Goal: Answer question/provide support: Answer question/provide support

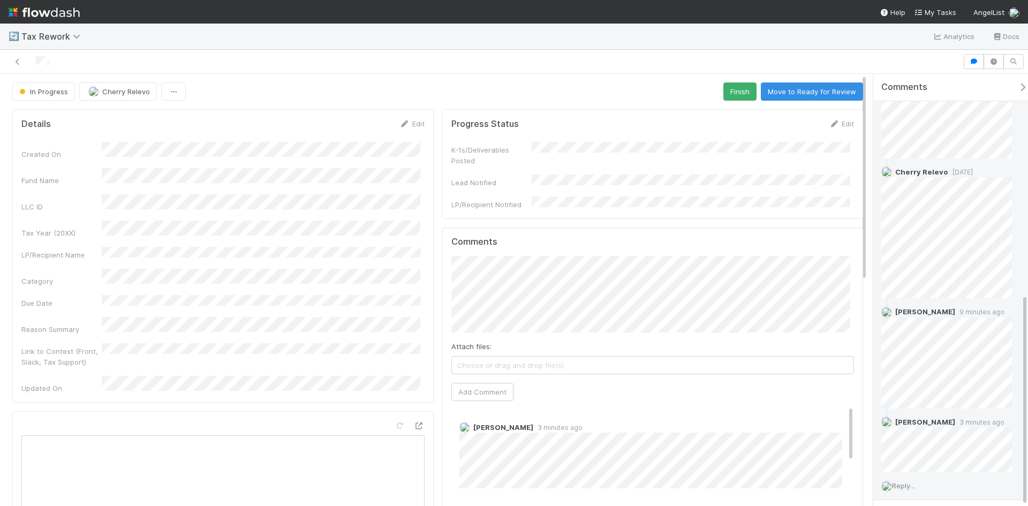
scroll to position [449, 0]
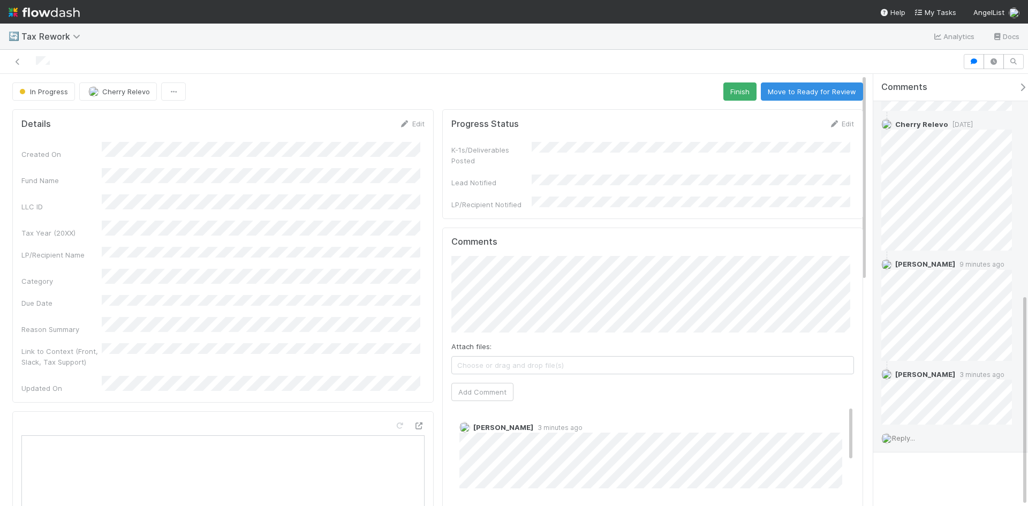
click at [915, 438] on span "Reply..." at bounding box center [903, 438] width 23 height 9
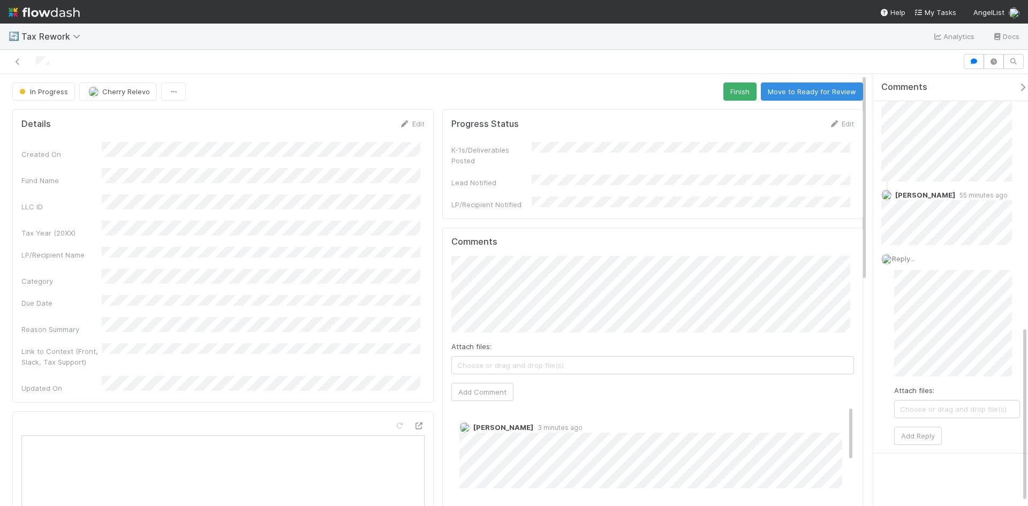
scroll to position [629, 0]
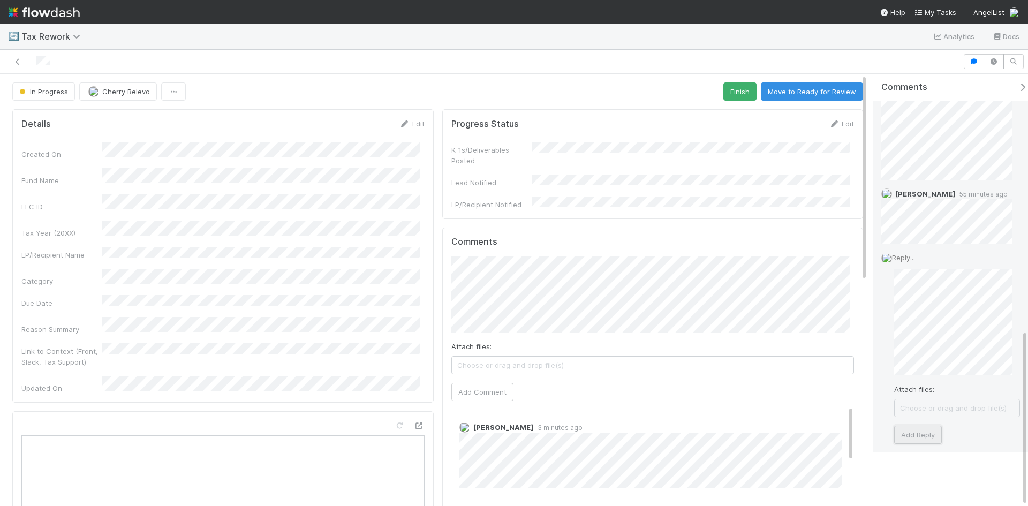
drag, startPoint x: 934, startPoint y: 437, endPoint x: 935, endPoint y: 442, distance: 5.5
click at [933, 437] on button "Add Reply" at bounding box center [918, 435] width 48 height 18
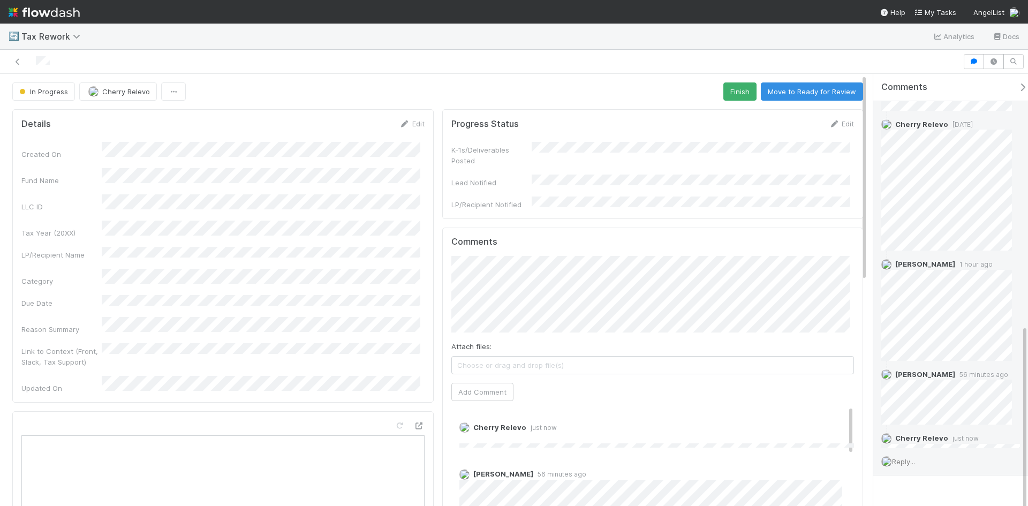
scroll to position [513, 0]
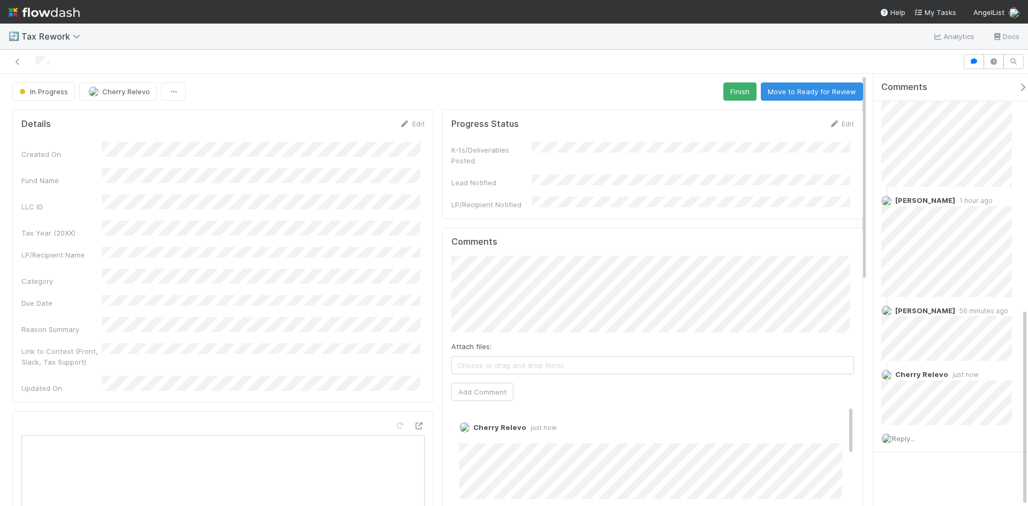
click at [943, 484] on div "Comments Add a comment... [PERSON_NAME] [DATE] [PERSON_NAME] [DATE] [PERSON_NAM…" at bounding box center [955, 33] width 163 height 945
click at [796, 88] on button "Move to Ready for Review" at bounding box center [812, 91] width 102 height 18
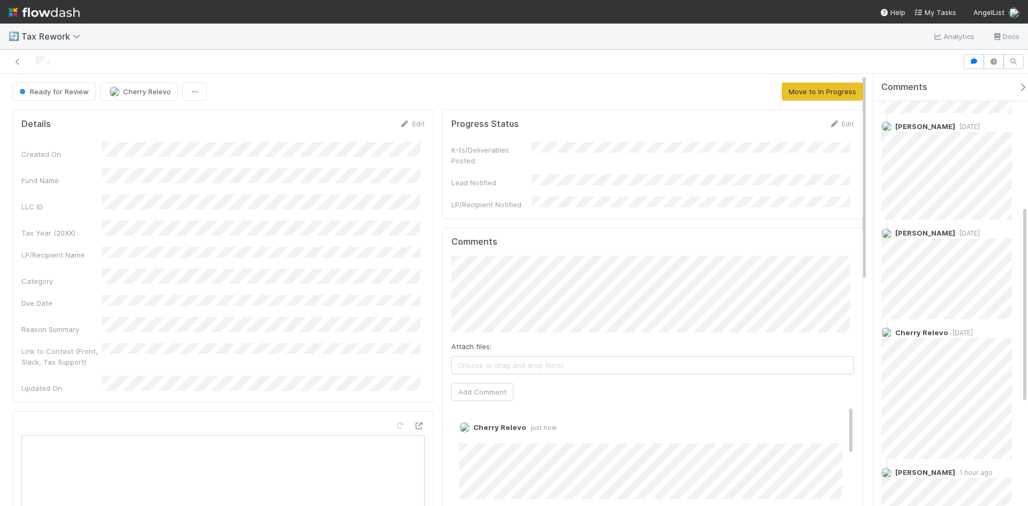
scroll to position [138, 0]
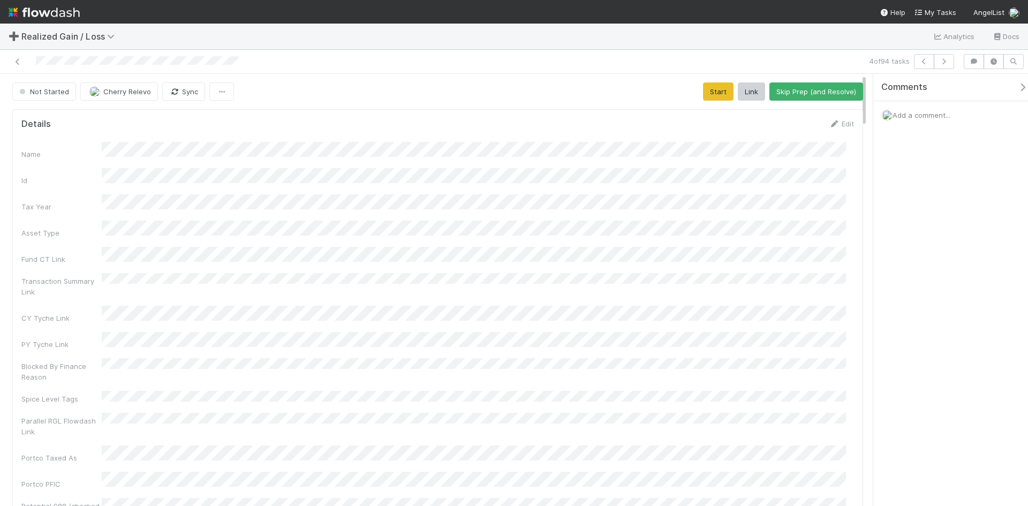
click at [602, 437] on div "Name Id Tax Year Asset Type Fund CT Link Transaction Summary Link CY Tyche Link…" at bounding box center [437, 343] width 833 height 402
click at [838, 122] on link "Edit" at bounding box center [841, 123] width 25 height 9
click at [798, 127] on button "Save" at bounding box center [797, 127] width 31 height 18
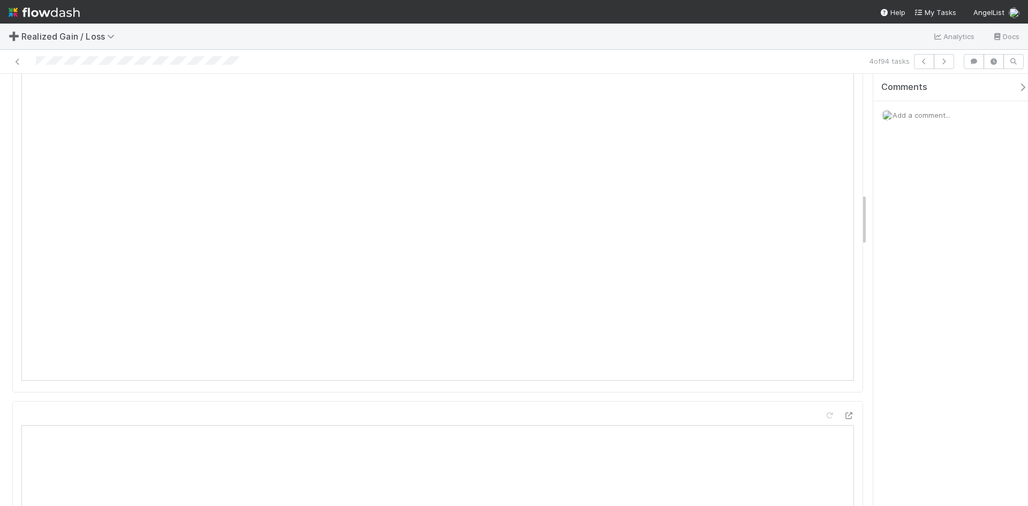
scroll to position [964, 0]
click at [913, 111] on span "Add a comment..." at bounding box center [922, 115] width 58 height 9
